Goal: Obtain resource: Obtain resource

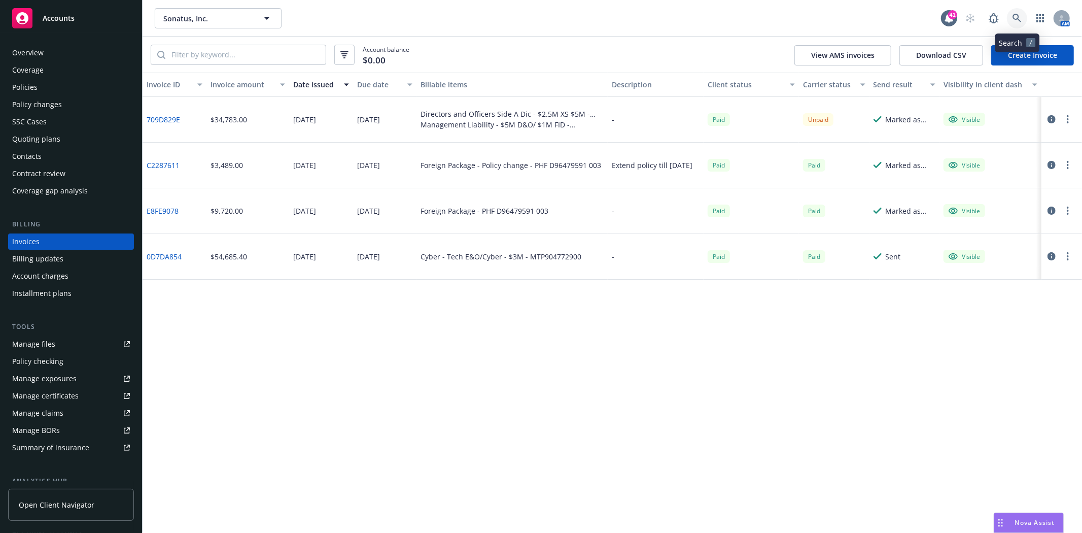
click at [1012, 15] on link at bounding box center [1017, 18] width 20 height 20
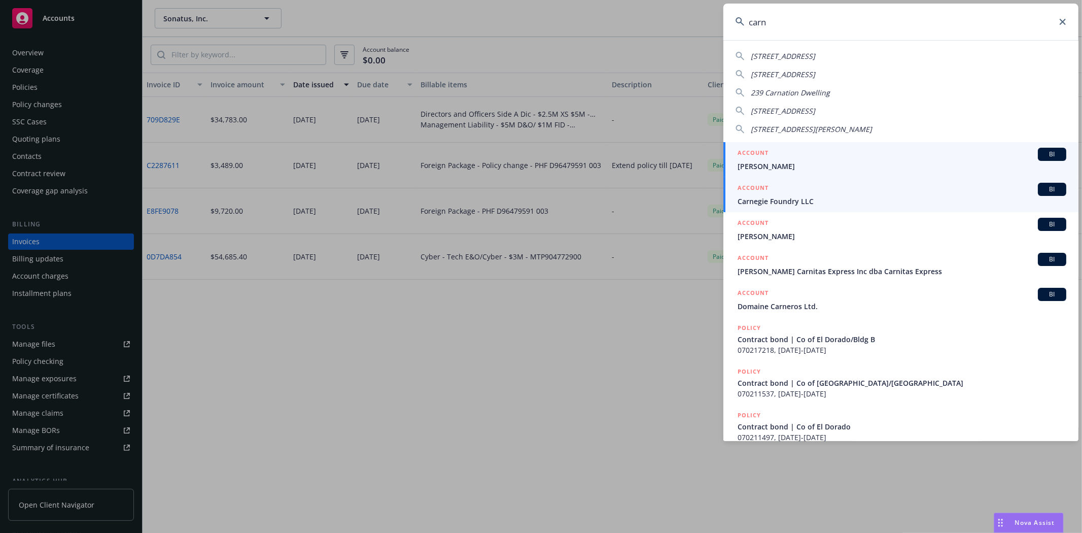
type input "carn"
click at [804, 194] on div "ACCOUNT BI" at bounding box center [901, 189] width 329 height 13
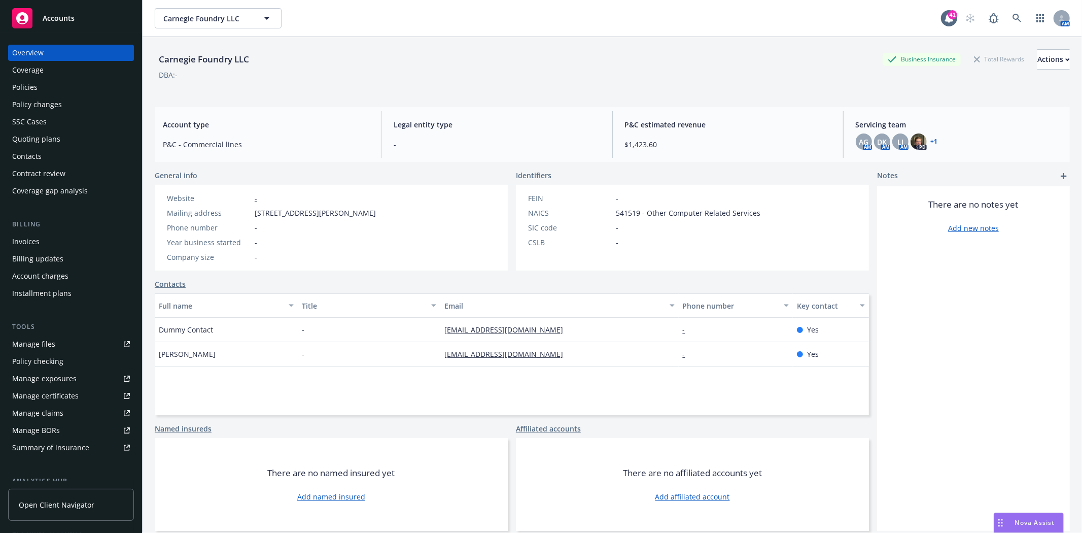
click at [28, 89] on div "Policies" at bounding box center [24, 87] width 25 height 16
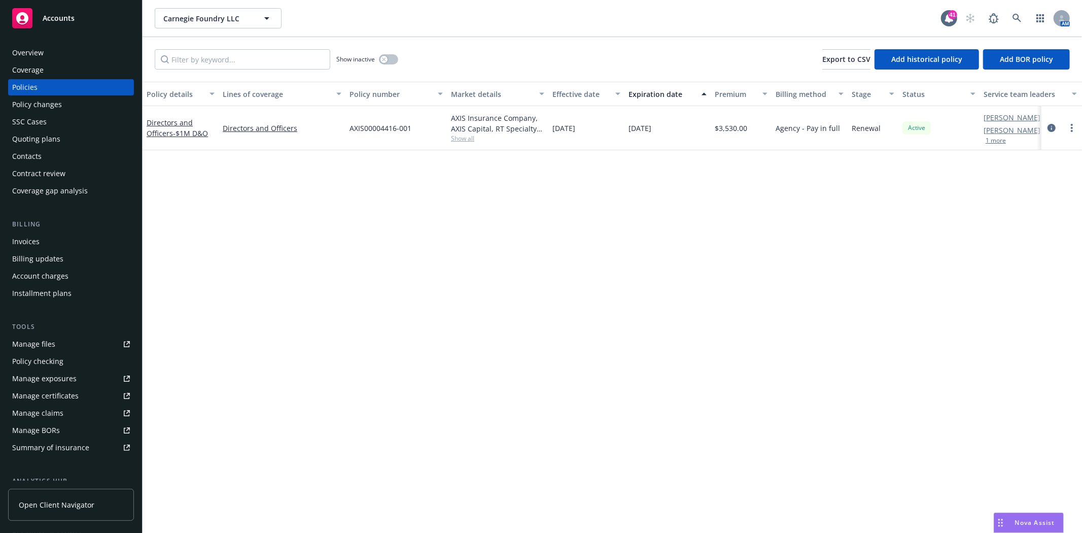
click at [1001, 143] on button "1 more" at bounding box center [995, 140] width 20 height 6
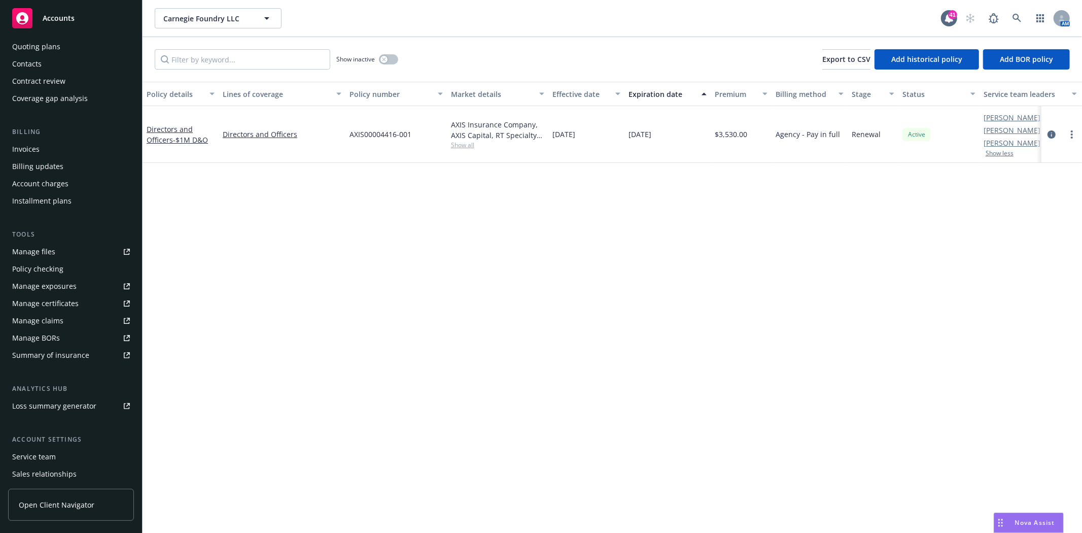
scroll to position [145, 0]
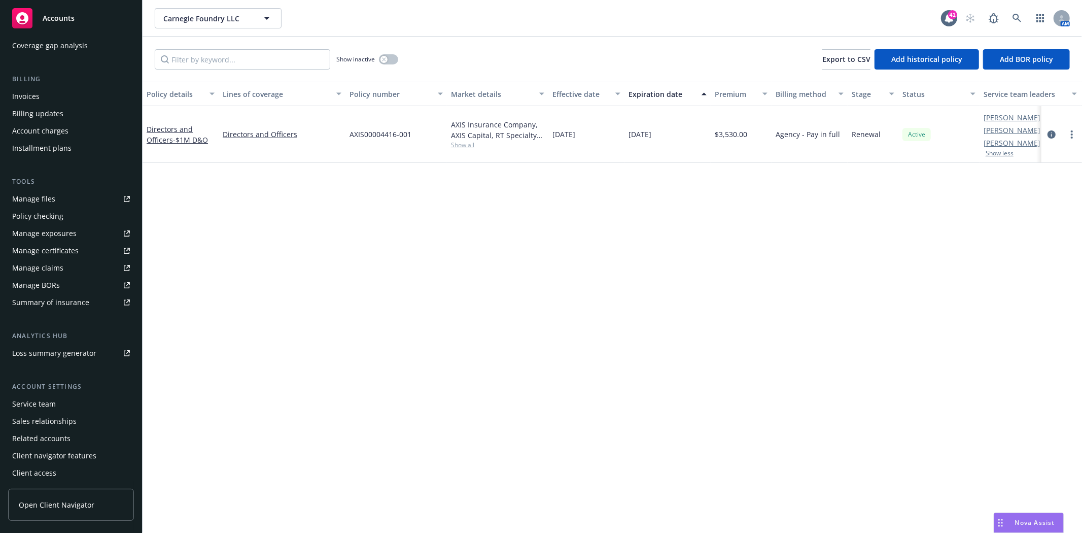
click at [39, 404] on div "Service team" at bounding box center [34, 404] width 44 height 16
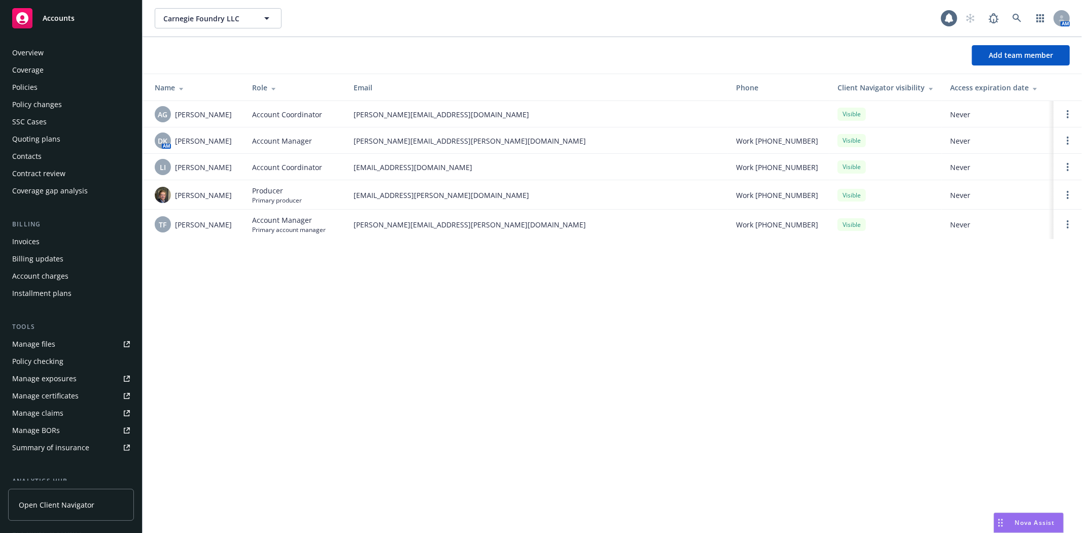
scroll to position [146, 0]
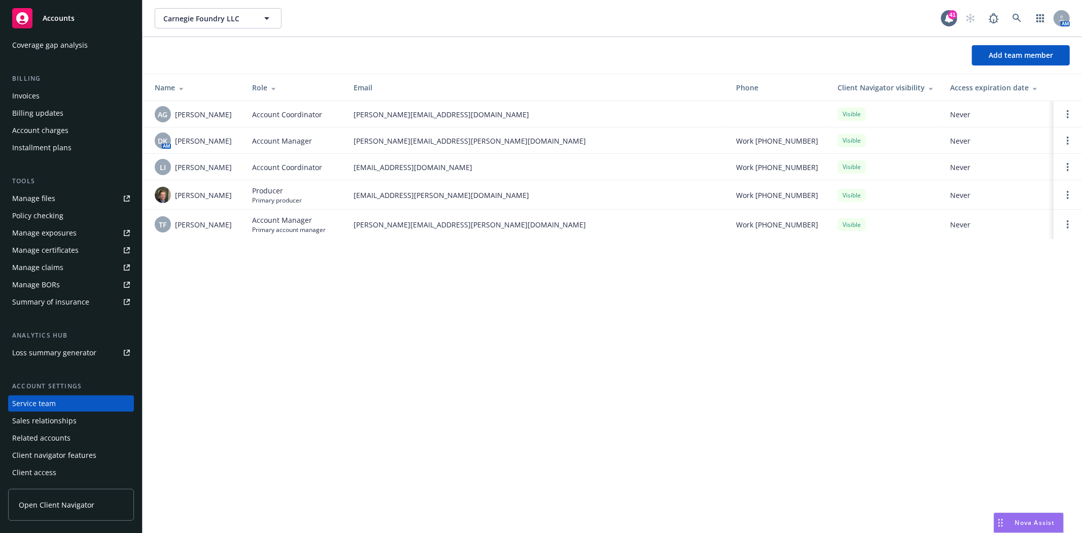
click at [34, 98] on div "Invoices" at bounding box center [25, 96] width 27 height 16
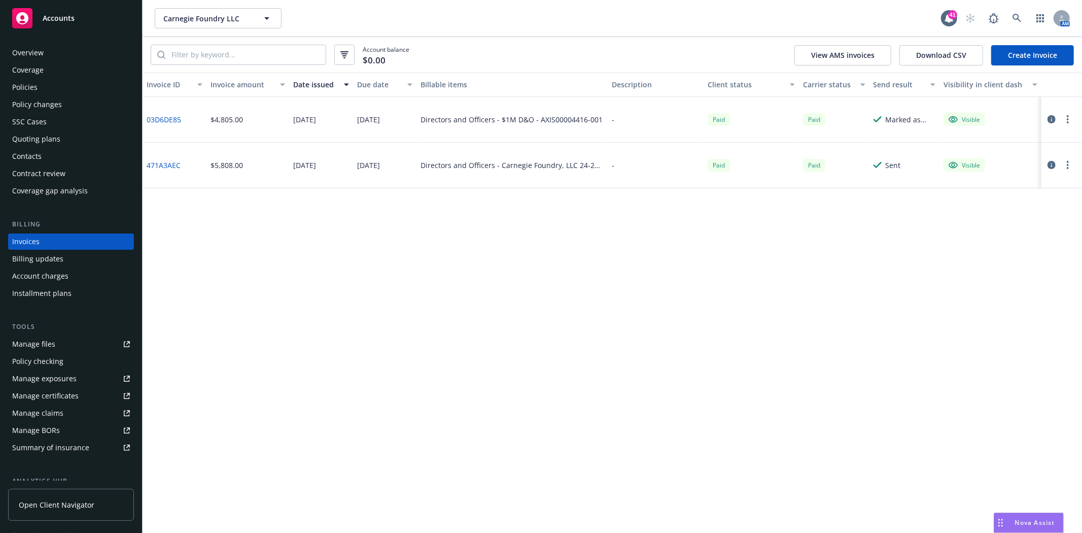
click at [24, 86] on div "Policies" at bounding box center [24, 87] width 25 height 16
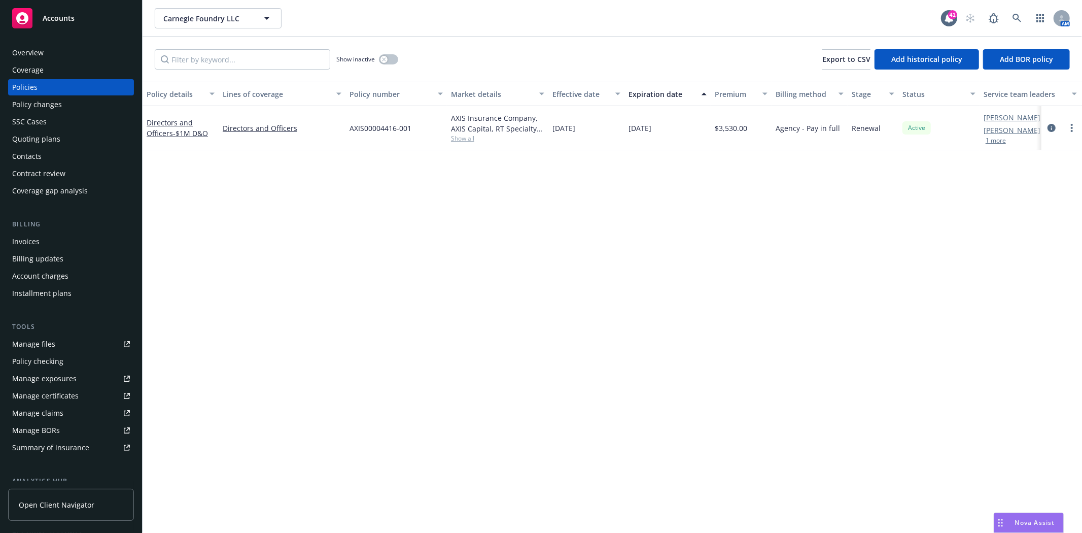
click at [32, 135] on div "Quoting plans" at bounding box center [36, 139] width 48 height 16
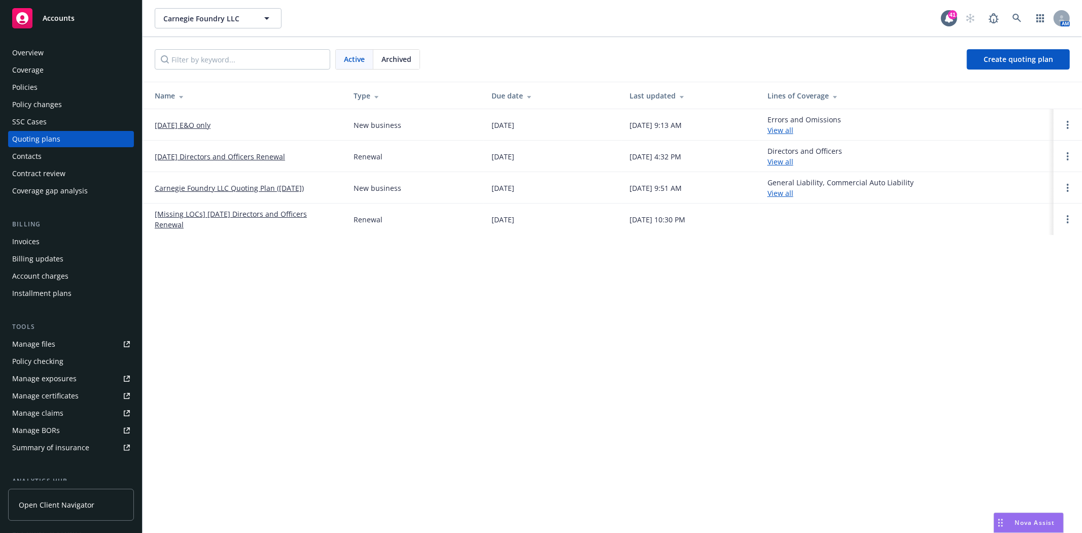
click at [175, 154] on link "[DATE] Directors and Officers Renewal" at bounding box center [220, 156] width 130 height 11
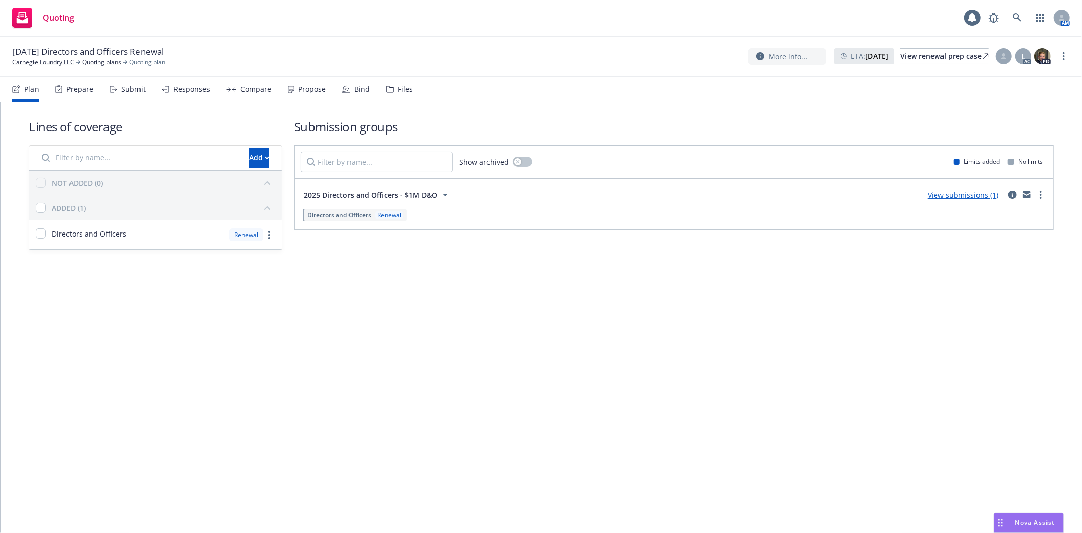
click at [398, 88] on div "Files" at bounding box center [405, 89] width 15 height 8
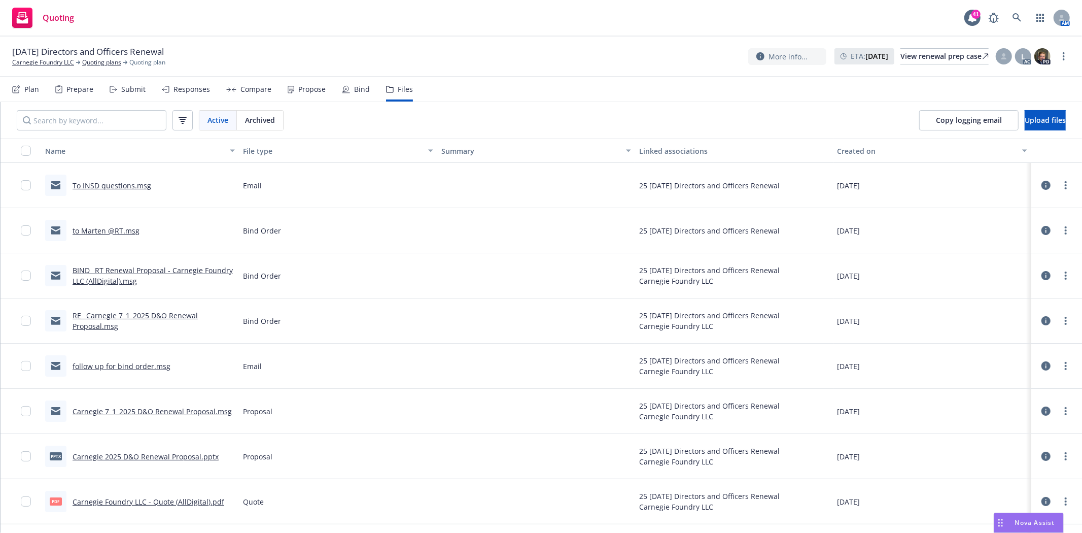
click at [108, 231] on link "to Marten @RT.msg" at bounding box center [106, 231] width 67 height 10
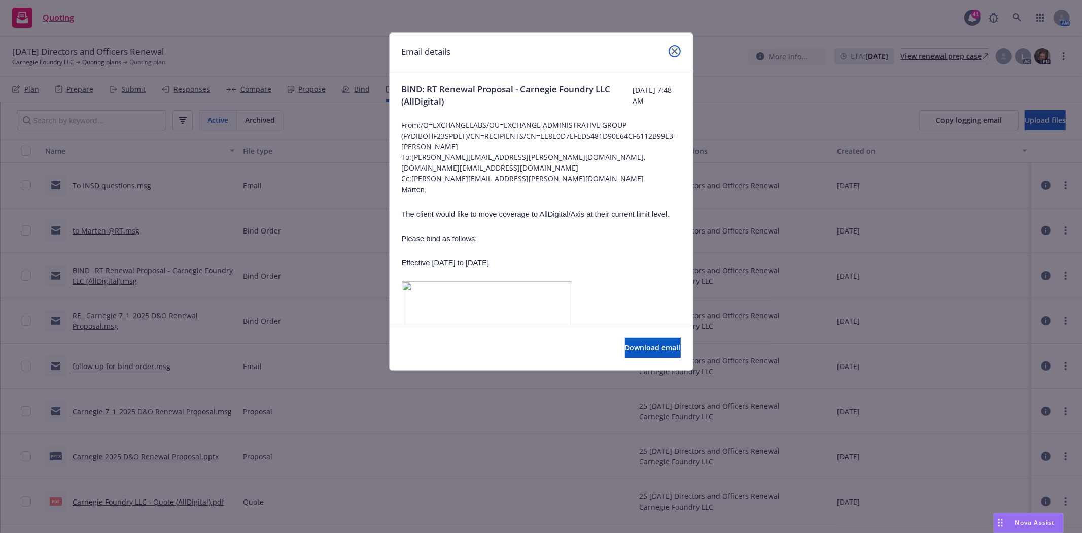
click at [674, 52] on icon "close" at bounding box center [675, 51] width 6 height 6
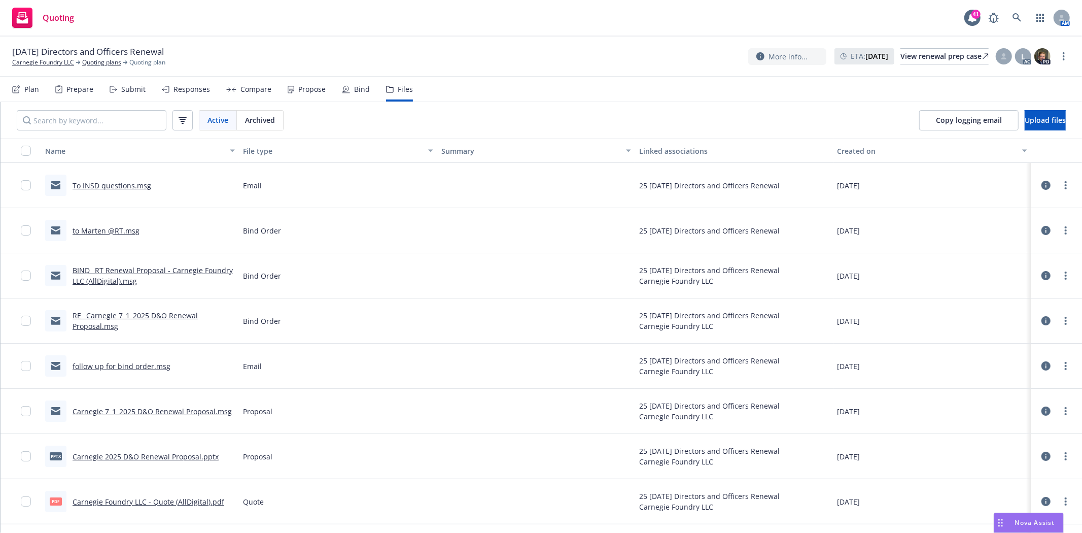
click at [108, 267] on link "BIND_ RT Renewal Proposal - Carnegie Foundry LLC (AllDigital).msg" at bounding box center [153, 275] width 160 height 20
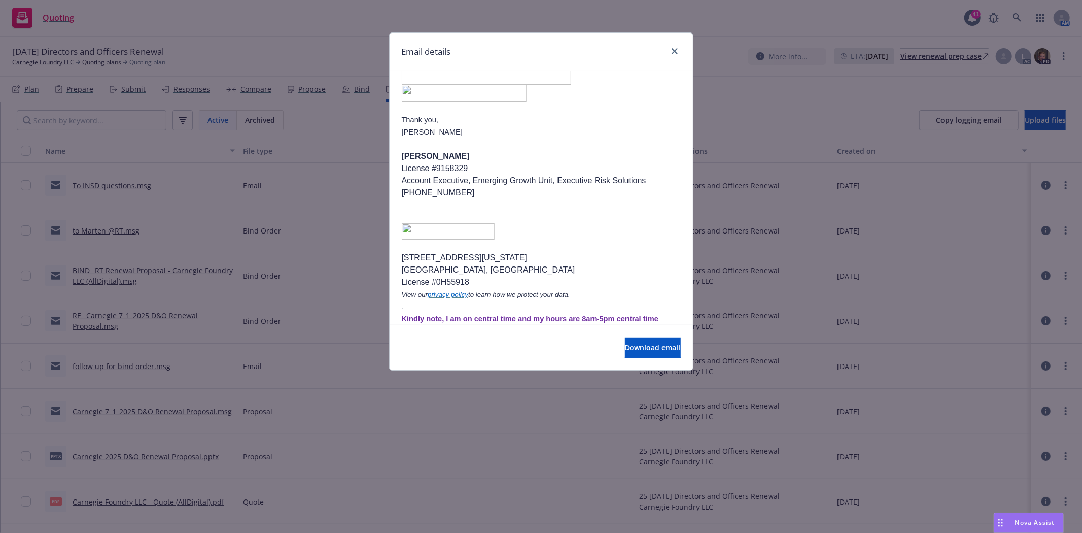
scroll to position [338, 0]
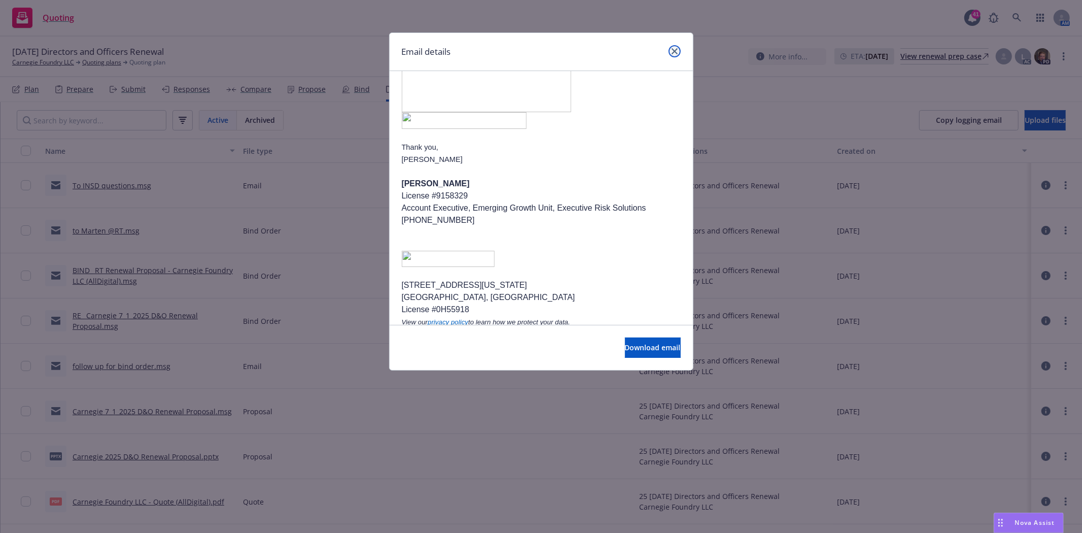
click at [672, 53] on icon "close" at bounding box center [675, 51] width 6 height 6
